Goal: Task Accomplishment & Management: Manage account settings

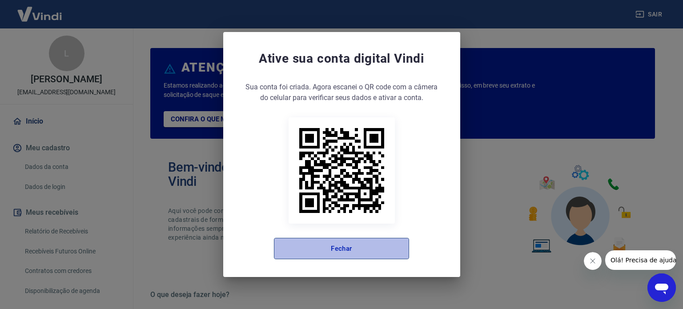
click at [343, 240] on button "Fechar" at bounding box center [341, 248] width 135 height 21
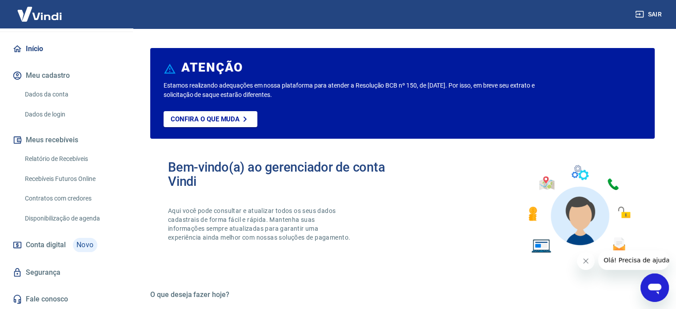
click at [36, 52] on link "Início" at bounding box center [67, 49] width 112 height 20
click at [50, 156] on link "Relatório de Recebíveis" at bounding box center [71, 159] width 101 height 18
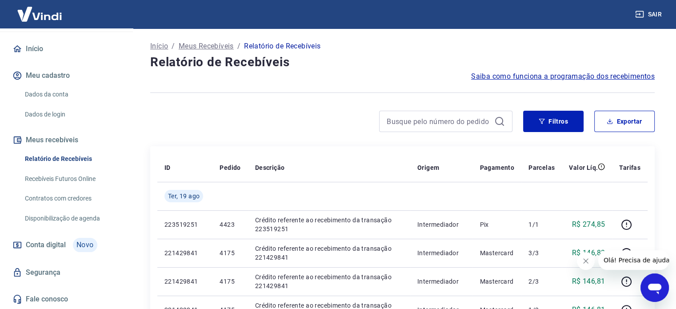
click at [52, 76] on button "Meu cadastro" at bounding box center [67, 76] width 112 height 20
click at [55, 92] on link "Dados da conta" at bounding box center [71, 94] width 101 height 18
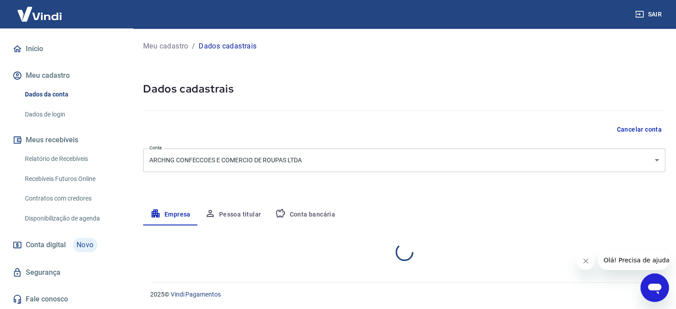
select select "PR"
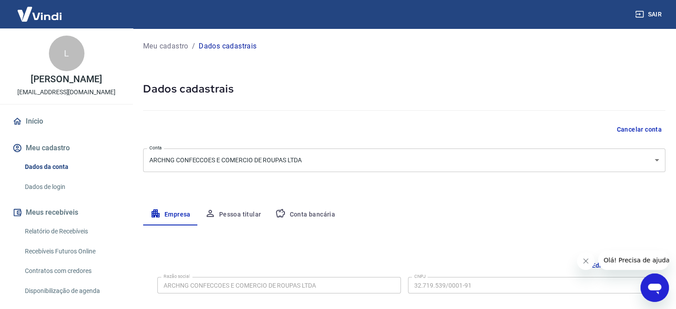
click at [48, 131] on link "Início" at bounding box center [67, 122] width 112 height 20
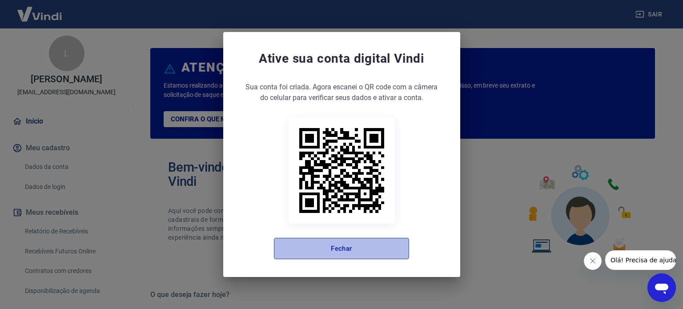
click at [299, 250] on button "Fechar" at bounding box center [341, 248] width 135 height 21
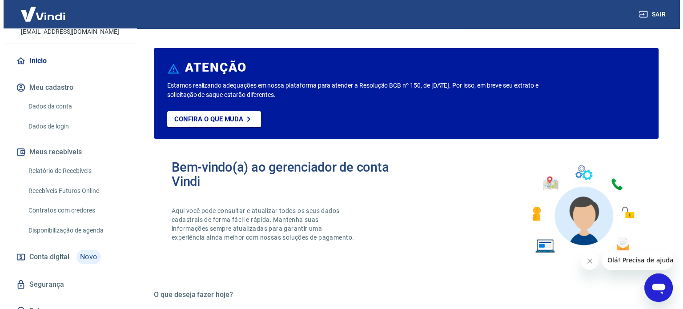
scroll to position [82, 0]
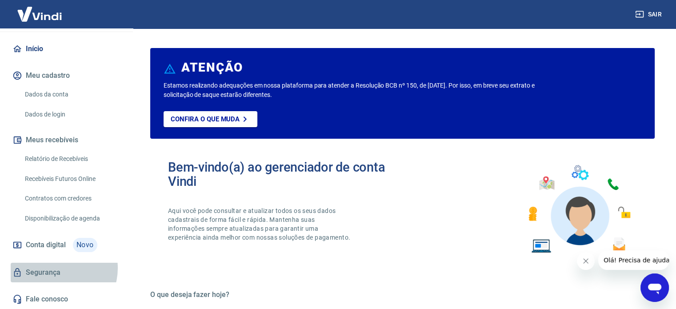
click at [56, 268] on link "Segurança" at bounding box center [67, 273] width 112 height 20
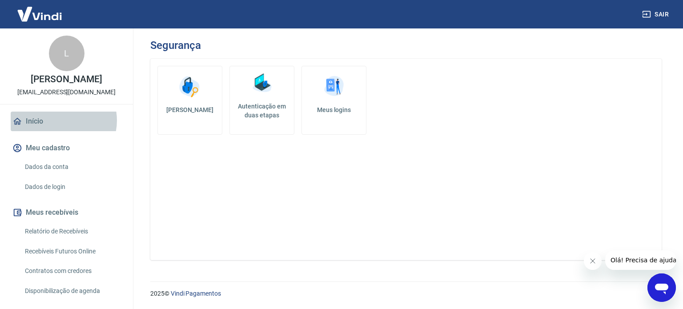
click at [60, 130] on link "Início" at bounding box center [67, 122] width 112 height 20
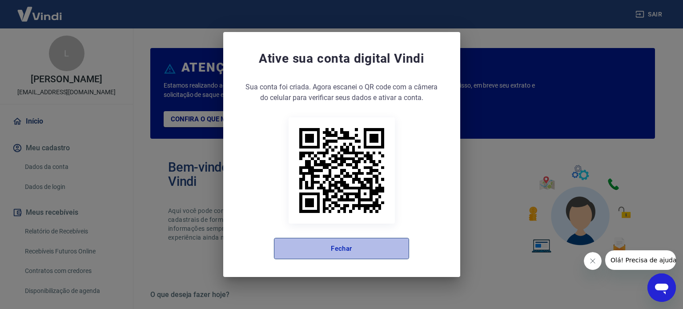
click at [312, 239] on button "Fechar" at bounding box center [341, 248] width 135 height 21
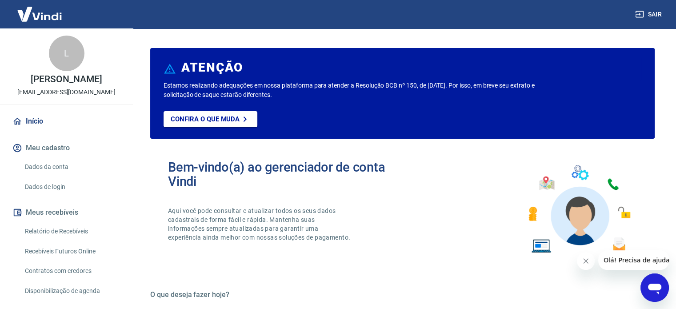
click at [651, 14] on button "Sair" at bounding box center [649, 14] width 32 height 16
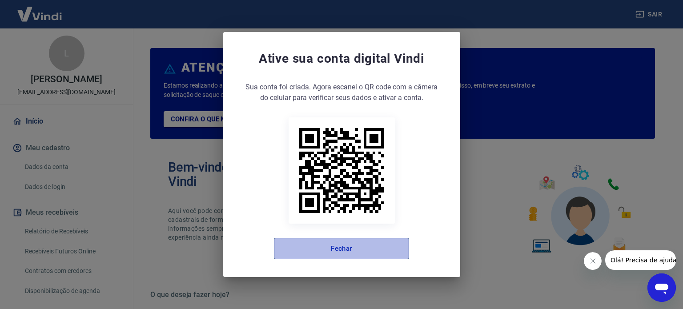
click at [355, 254] on button "Fechar" at bounding box center [341, 248] width 135 height 21
